Goal: Check status

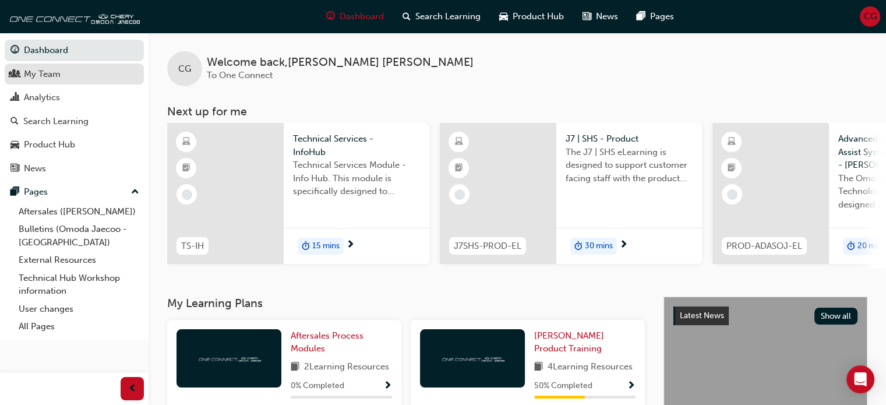
click at [33, 72] on div "My Team" at bounding box center [42, 74] width 37 height 13
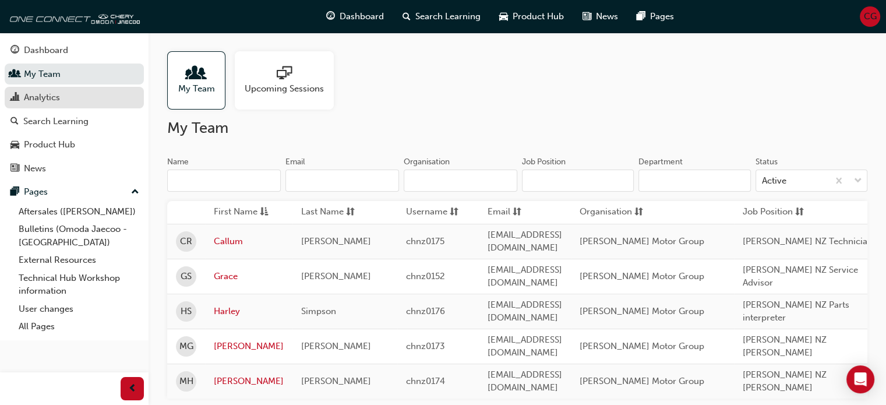
click at [36, 103] on div "Analytics" at bounding box center [42, 97] width 36 height 13
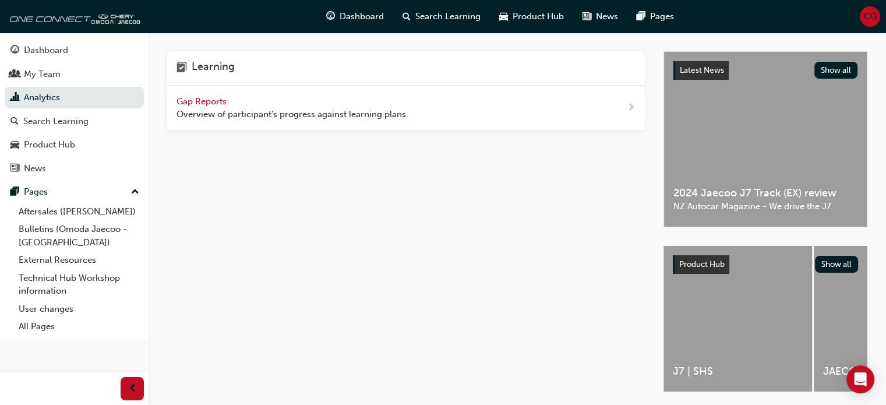
click at [213, 100] on span "Gap Reports" at bounding box center [203, 101] width 52 height 10
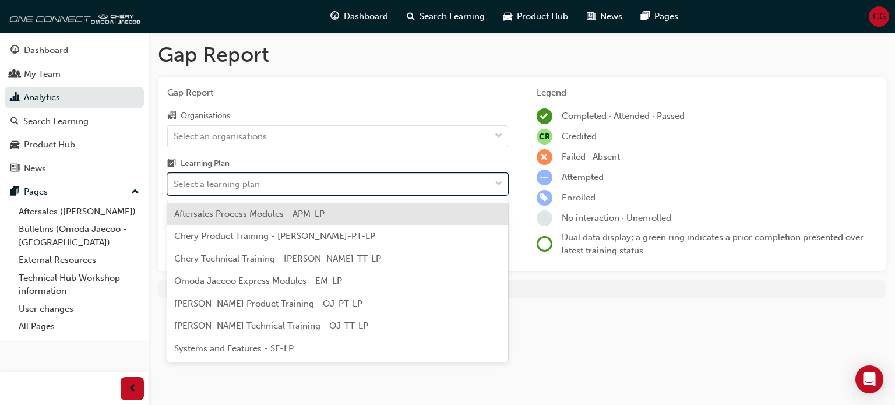
click at [497, 183] on span "down-icon" at bounding box center [499, 184] width 8 height 15
click at [175, 183] on input "Learning Plan option Aftersales Process Modules - APM-LP focused, 1 of 7. 7 res…" at bounding box center [174, 184] width 1 height 10
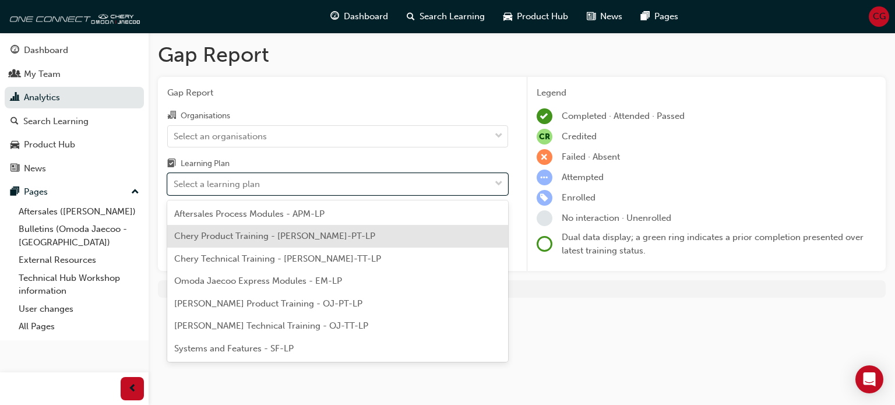
click at [205, 236] on span "Chery Product Training - [PERSON_NAME]-PT-LP" at bounding box center [274, 236] width 201 height 10
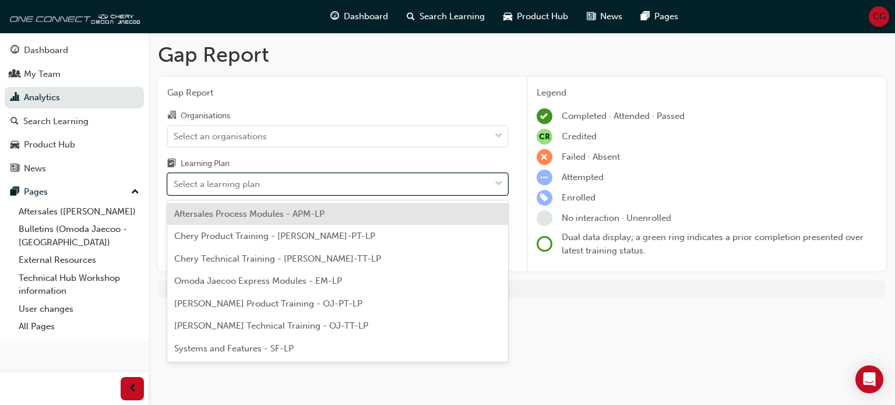
click at [499, 181] on span "down-icon" at bounding box center [499, 184] width 8 height 15
click at [175, 181] on input "Learning Plan option Chery Product Training - [PERSON_NAME]-PT-LP, selected. op…" at bounding box center [174, 184] width 1 height 10
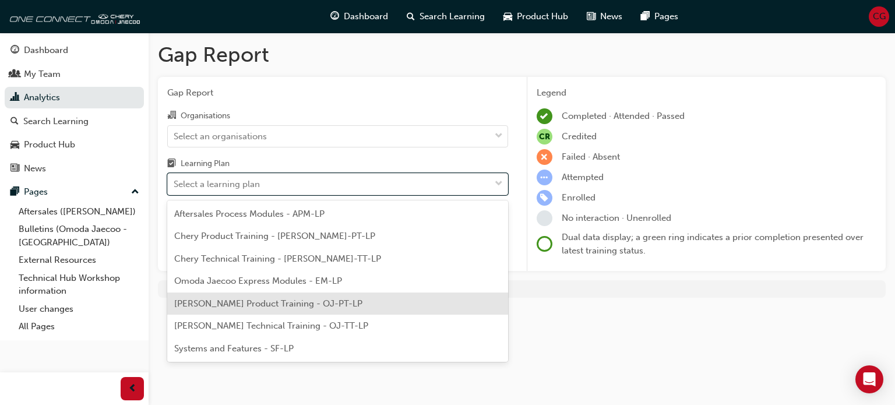
click at [262, 305] on span "[PERSON_NAME] Product Training - OJ-PT-LP" at bounding box center [268, 303] width 188 height 10
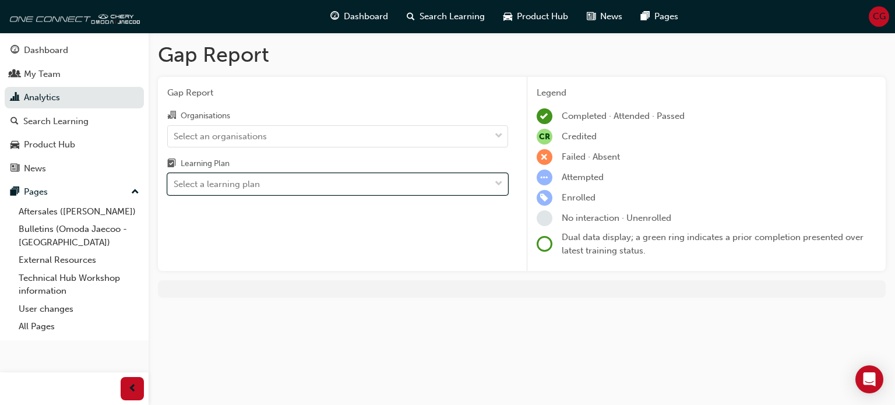
click at [503, 181] on div at bounding box center [498, 184] width 17 height 21
click at [175, 181] on input "Learning Plan option [PERSON_NAME] Product Training - OJ-PT-LP, selected. 0 res…" at bounding box center [174, 184] width 1 height 10
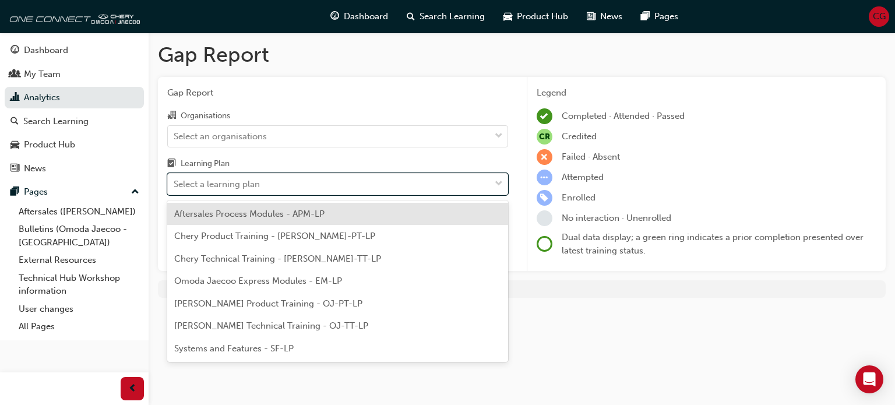
click at [232, 323] on span "[PERSON_NAME] Technical Training - OJ-TT-LP" at bounding box center [271, 325] width 194 height 10
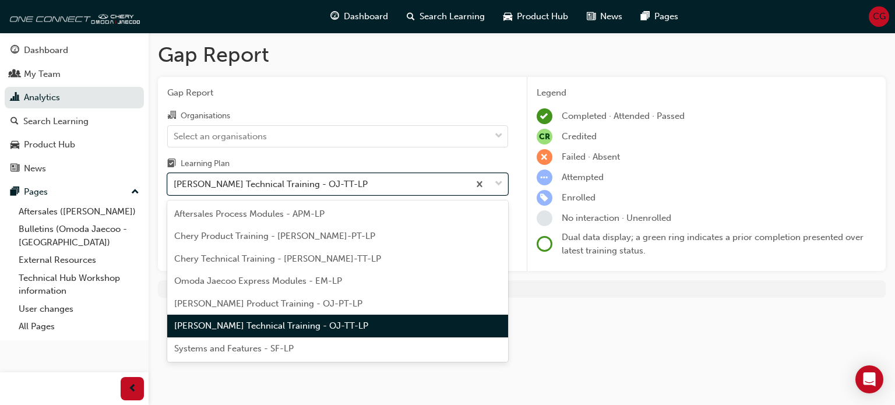
click at [500, 182] on span "down-icon" at bounding box center [499, 184] width 8 height 15
click at [175, 182] on input "Learning Plan option Omoda Jaecoo Technical Training - OJ-TT-LP, selected. opti…" at bounding box center [174, 184] width 1 height 10
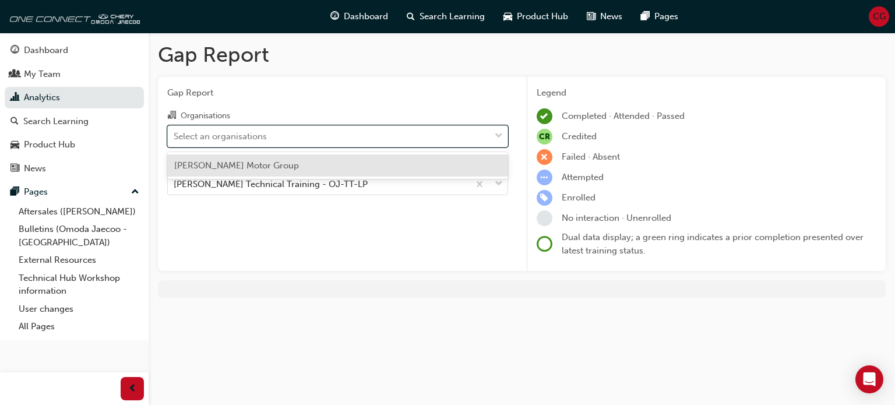
click at [499, 134] on span "down-icon" at bounding box center [499, 136] width 8 height 15
click at [175, 134] on input "Organisations option [PERSON_NAME] Motor Group focused, 1 of 1. 1 result availa…" at bounding box center [174, 135] width 1 height 10
click at [216, 163] on span "[PERSON_NAME] Motor Group" at bounding box center [236, 165] width 125 height 10
